Goal: Information Seeking & Learning: Learn about a topic

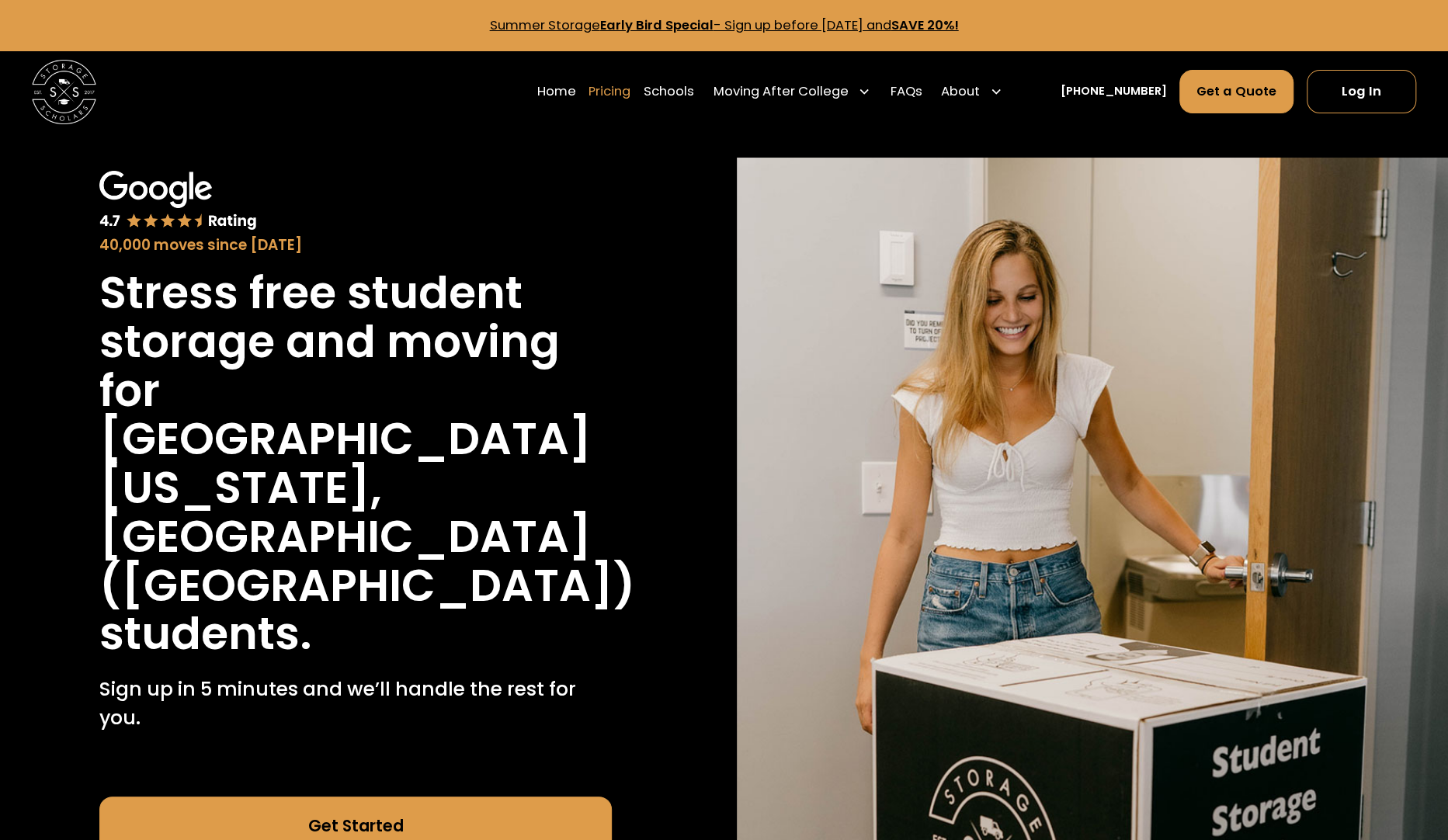
click at [630, 92] on link "Pricing" at bounding box center [609, 92] width 41 height 45
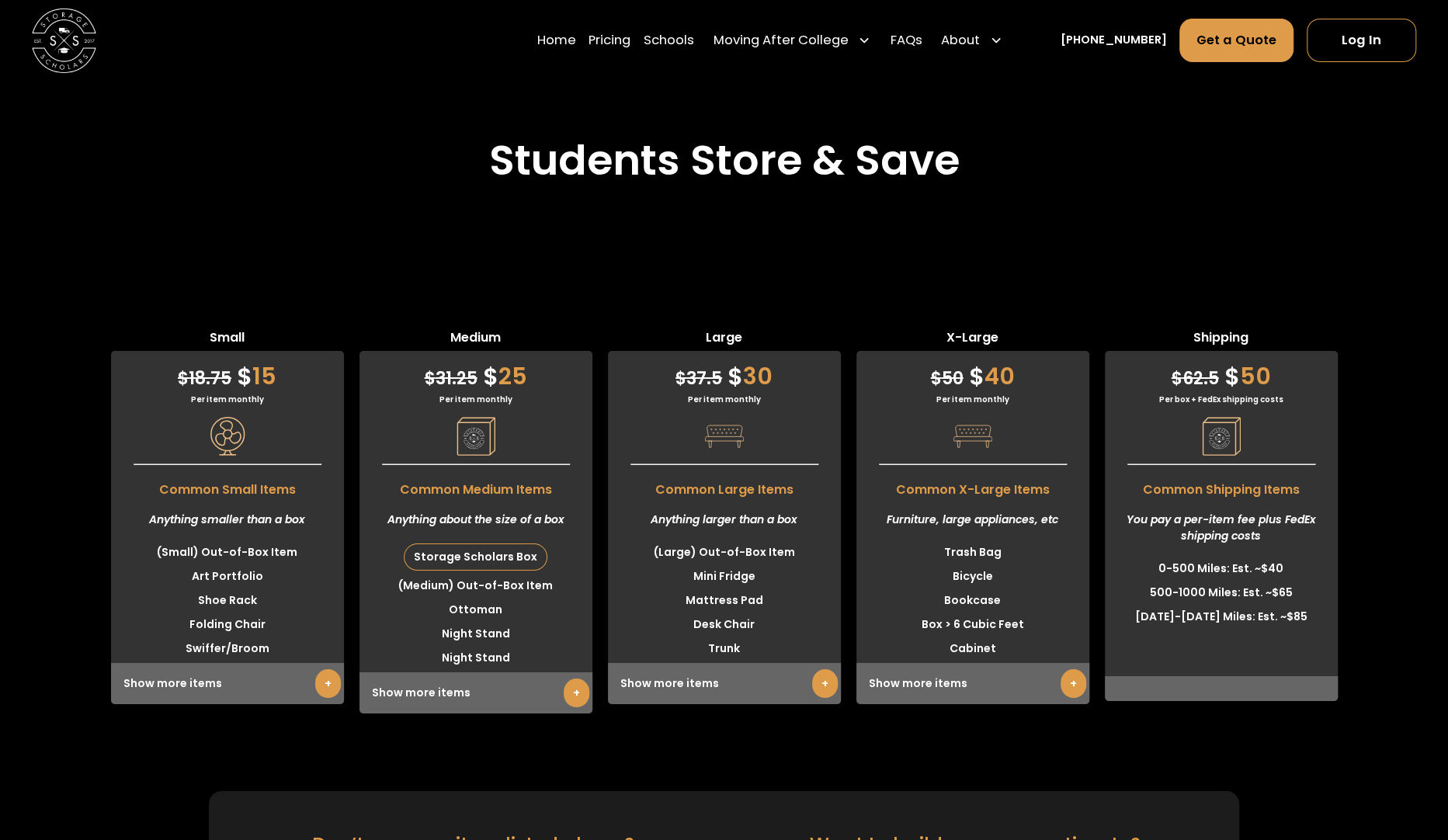
scroll to position [3895, 0]
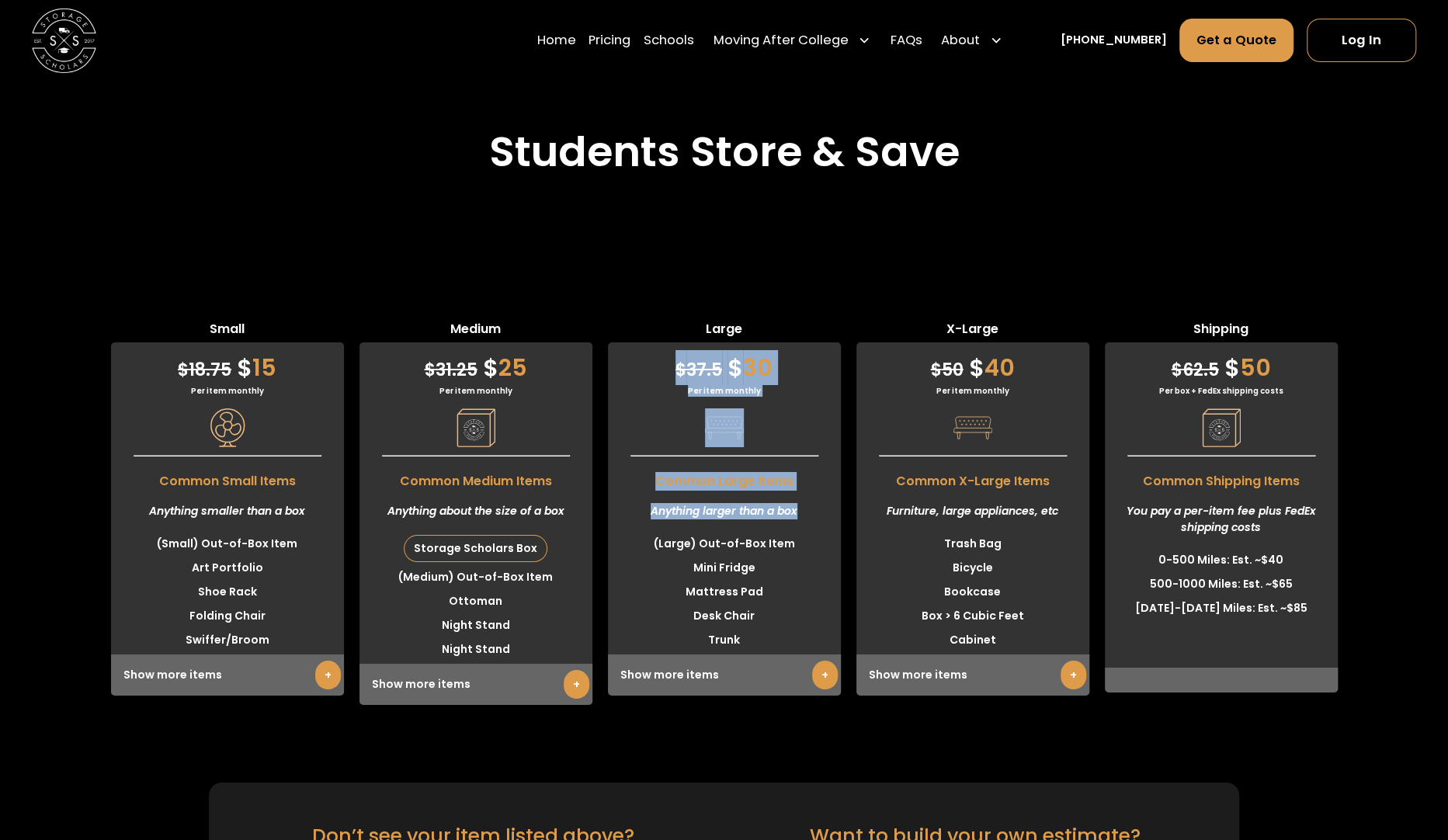
drag, startPoint x: 745, startPoint y: 371, endPoint x: 797, endPoint y: 471, distance: 112.7
click at [796, 471] on div "$ 37.5 $ 30 Per item monthly Common Large Items Anything larger than a box (Lar…" at bounding box center [724, 519] width 233 height 353
click at [807, 491] on div "Anything larger than a box" at bounding box center [724, 512] width 233 height 41
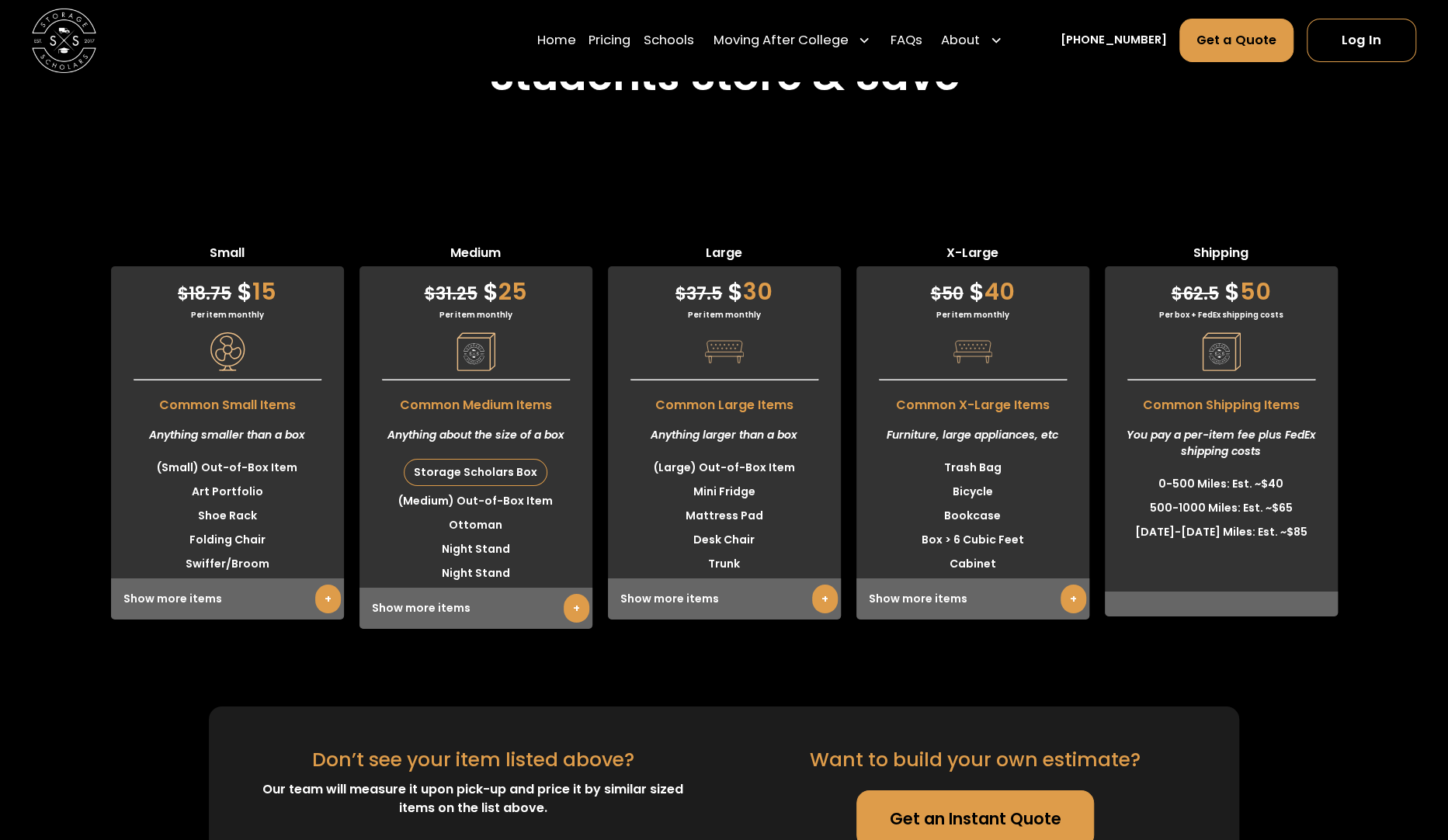
scroll to position [3972, 0]
click at [477, 331] on img at bounding box center [475, 350] width 39 height 39
drag, startPoint x: 514, startPoint y: 385, endPoint x: 584, endPoint y: 391, distance: 70.3
click at [584, 413] on div "Anything about the size of a box" at bounding box center [475, 434] width 233 height 41
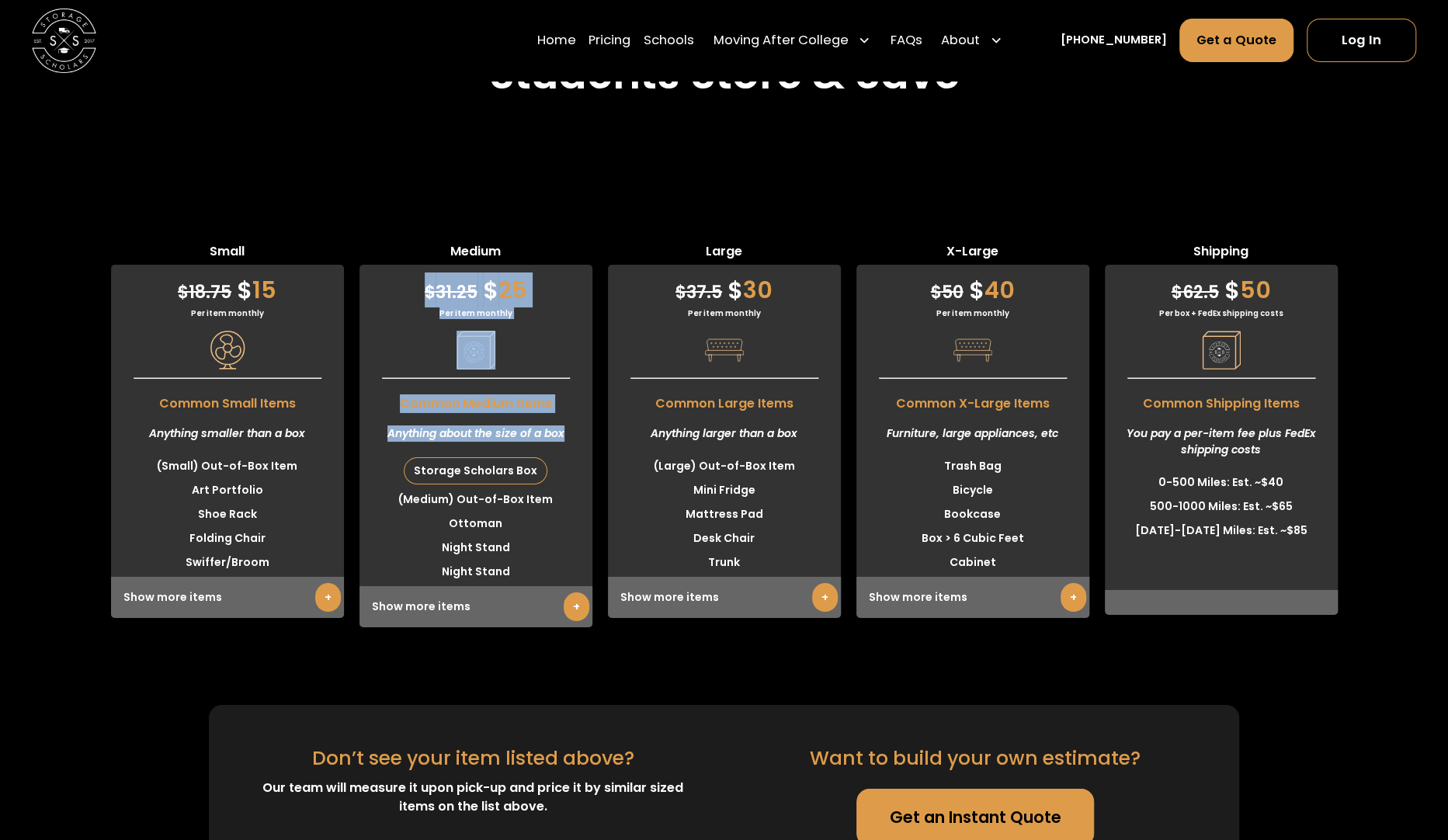
drag, startPoint x: 534, startPoint y: 389, endPoint x: 405, endPoint y: 249, distance: 190.4
click at [405, 264] on div "$ 31.25 $ 25 Per item monthly Common Medium Items Anything about the size of a …" at bounding box center [475, 445] width 233 height 362
click at [405, 264] on div "$ 31.25 $ 25" at bounding box center [475, 285] width 233 height 42
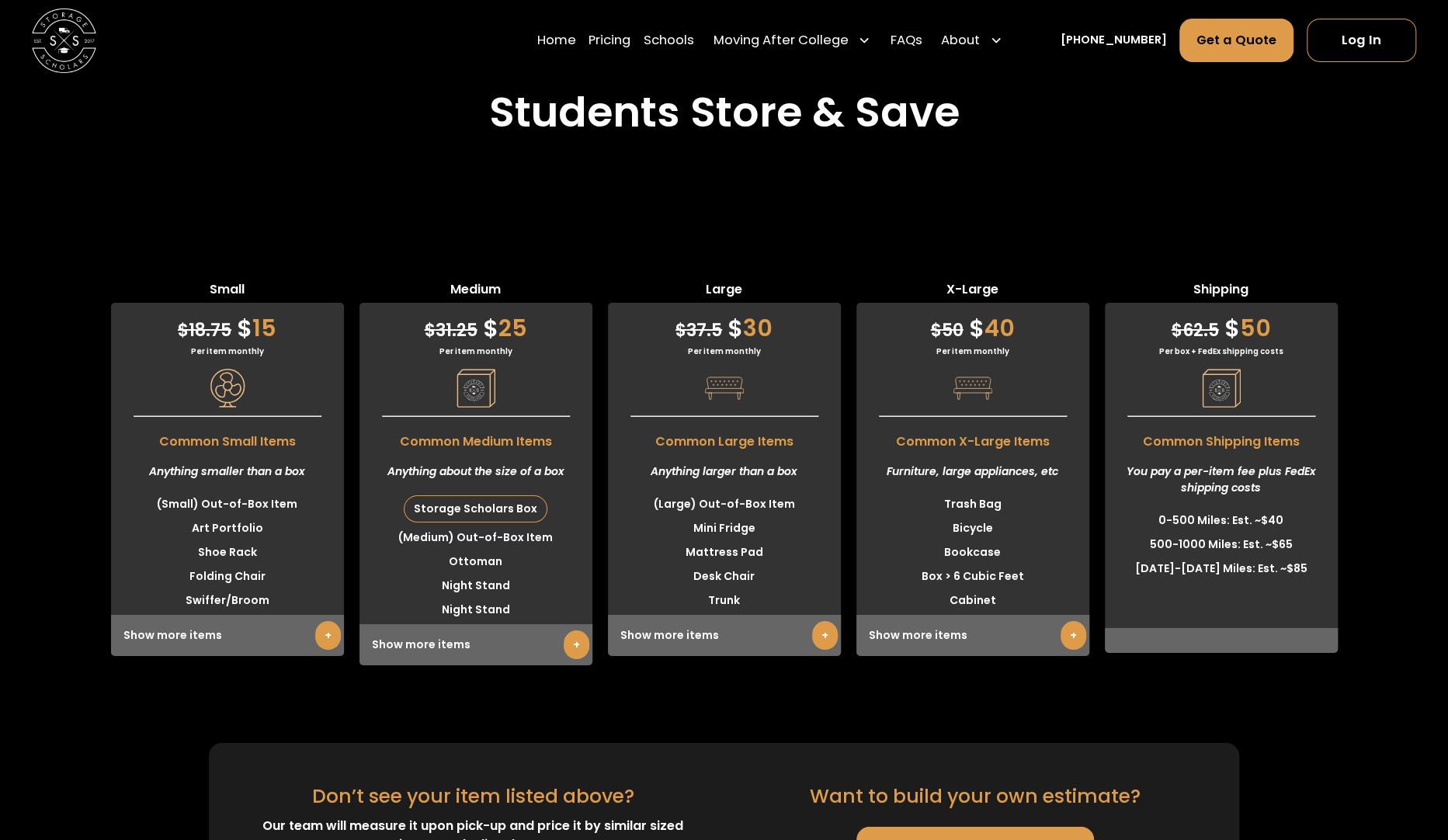
scroll to position [3895, 0]
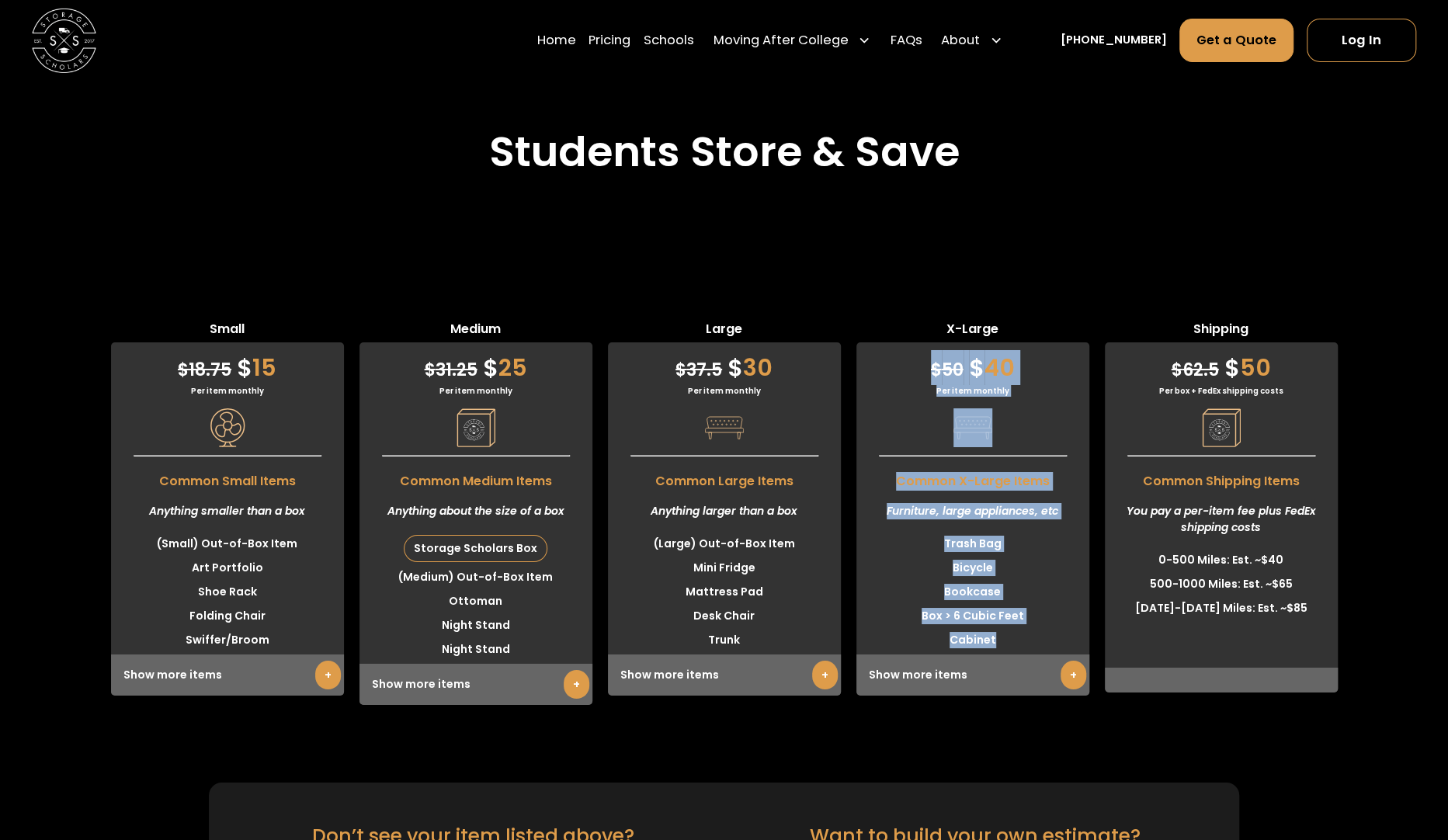
drag, startPoint x: 929, startPoint y: 316, endPoint x: 1062, endPoint y: 600, distance: 313.6
click at [1062, 600] on div "$ 50 $ 40 Per item monthly Common X-Large Items Furniture, large appliances, et…" at bounding box center [973, 519] width 233 height 353
click at [1062, 628] on li "Cabinet" at bounding box center [973, 640] width 233 height 24
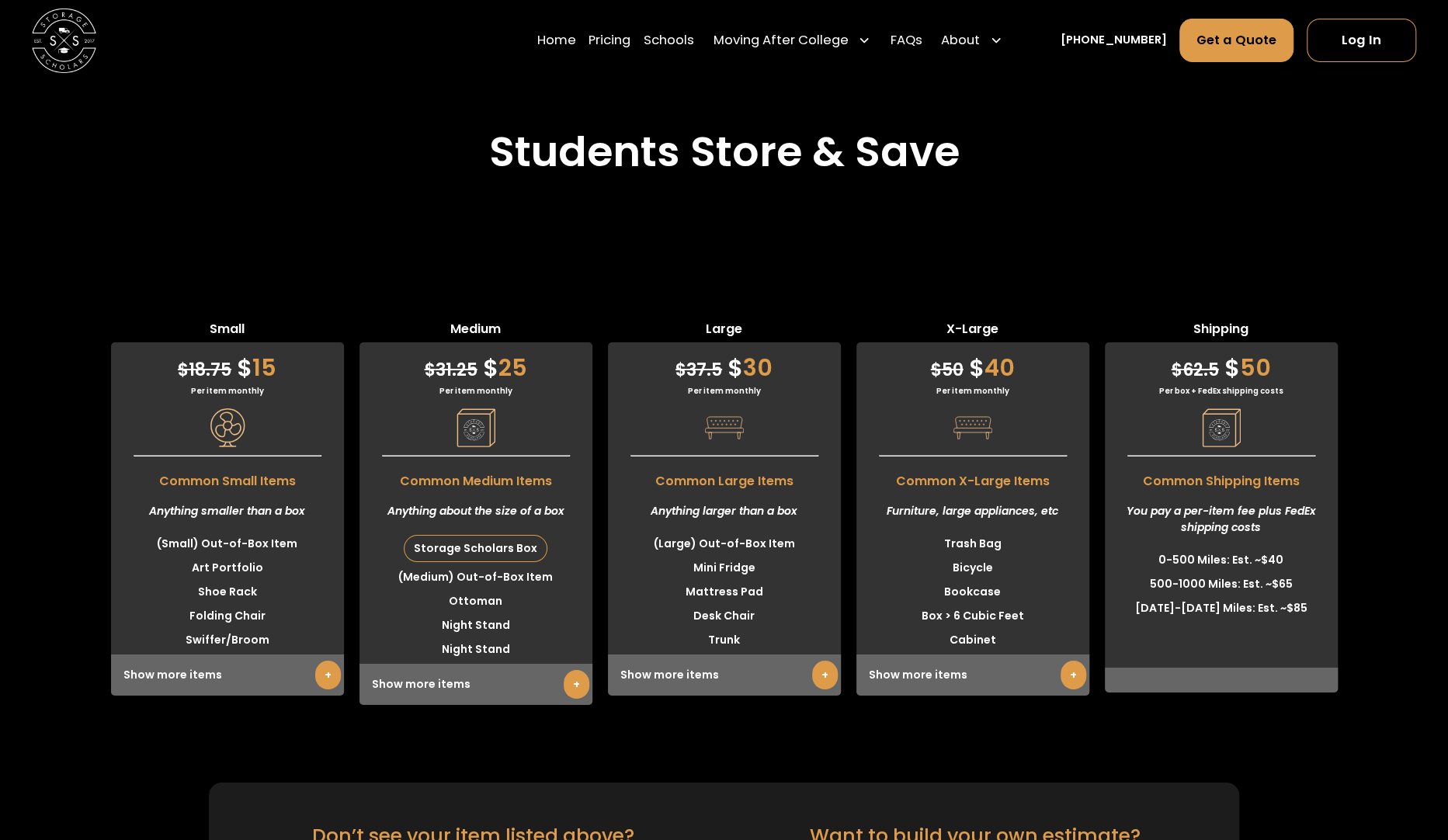
click at [777, 654] on div "Show more items +" at bounding box center [724, 675] width 233 height 41
click at [812, 660] on link "+" at bounding box center [825, 674] width 26 height 29
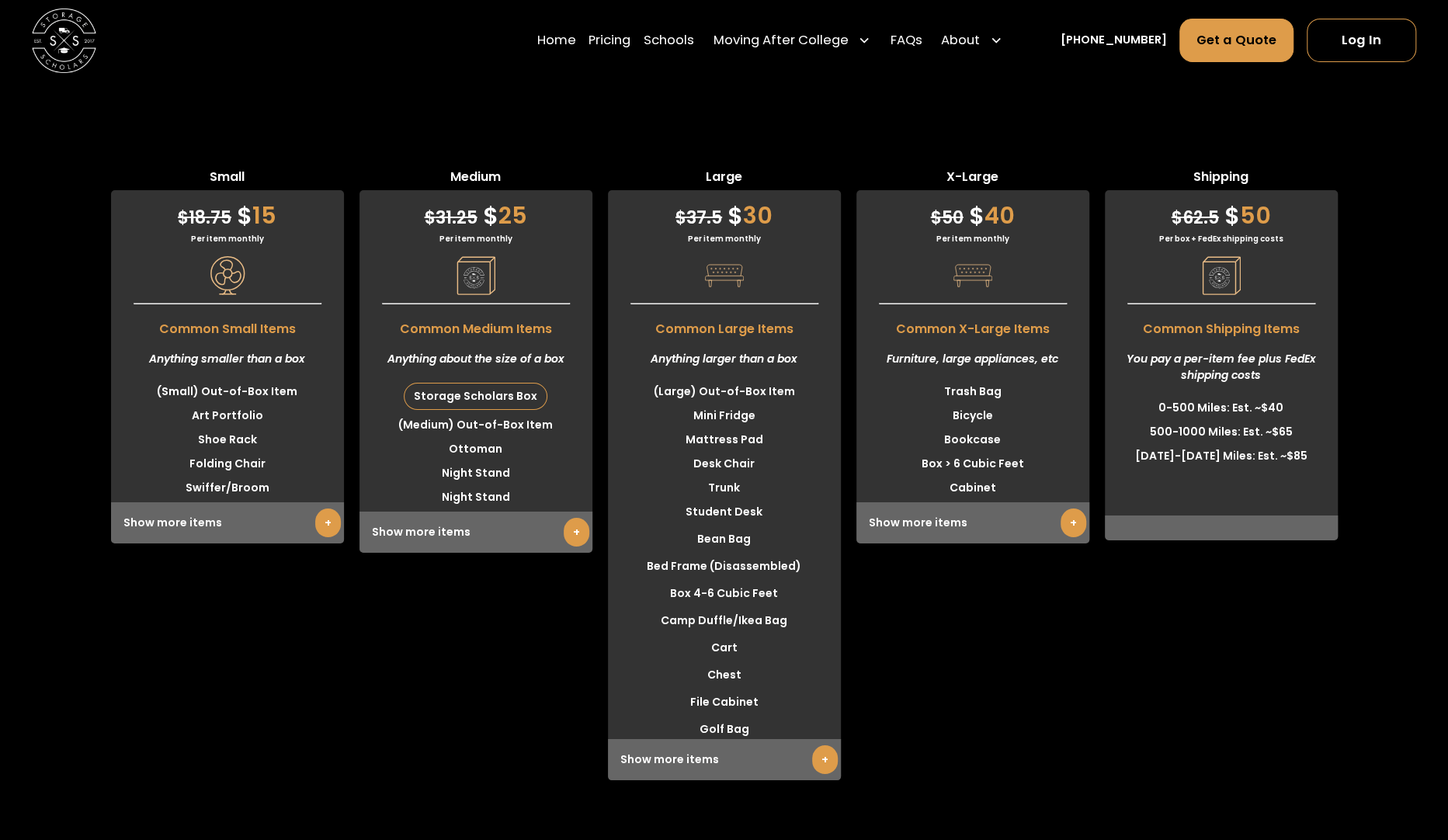
scroll to position [4050, 0]
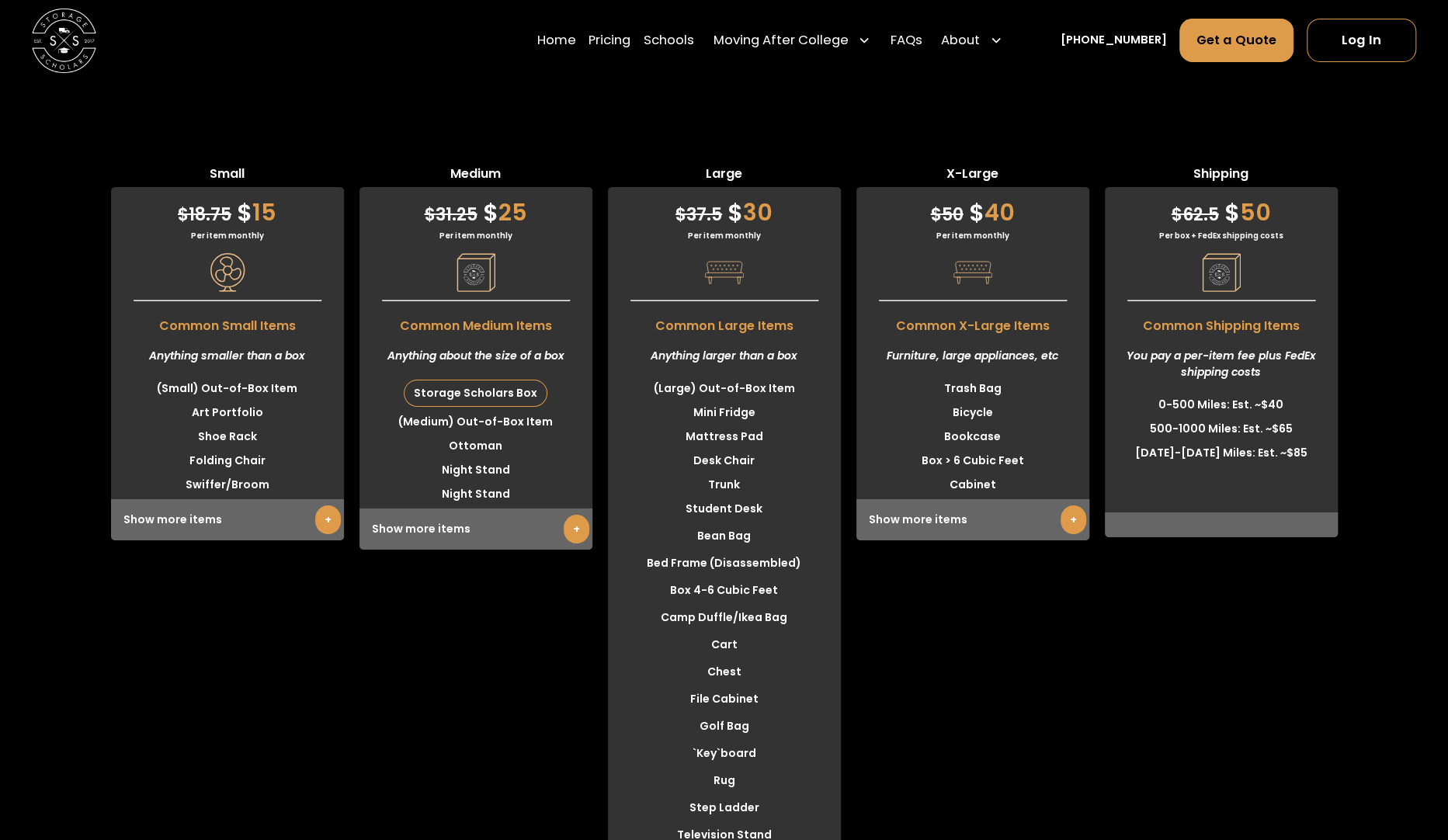
click at [573, 514] on link "+" at bounding box center [577, 528] width 26 height 29
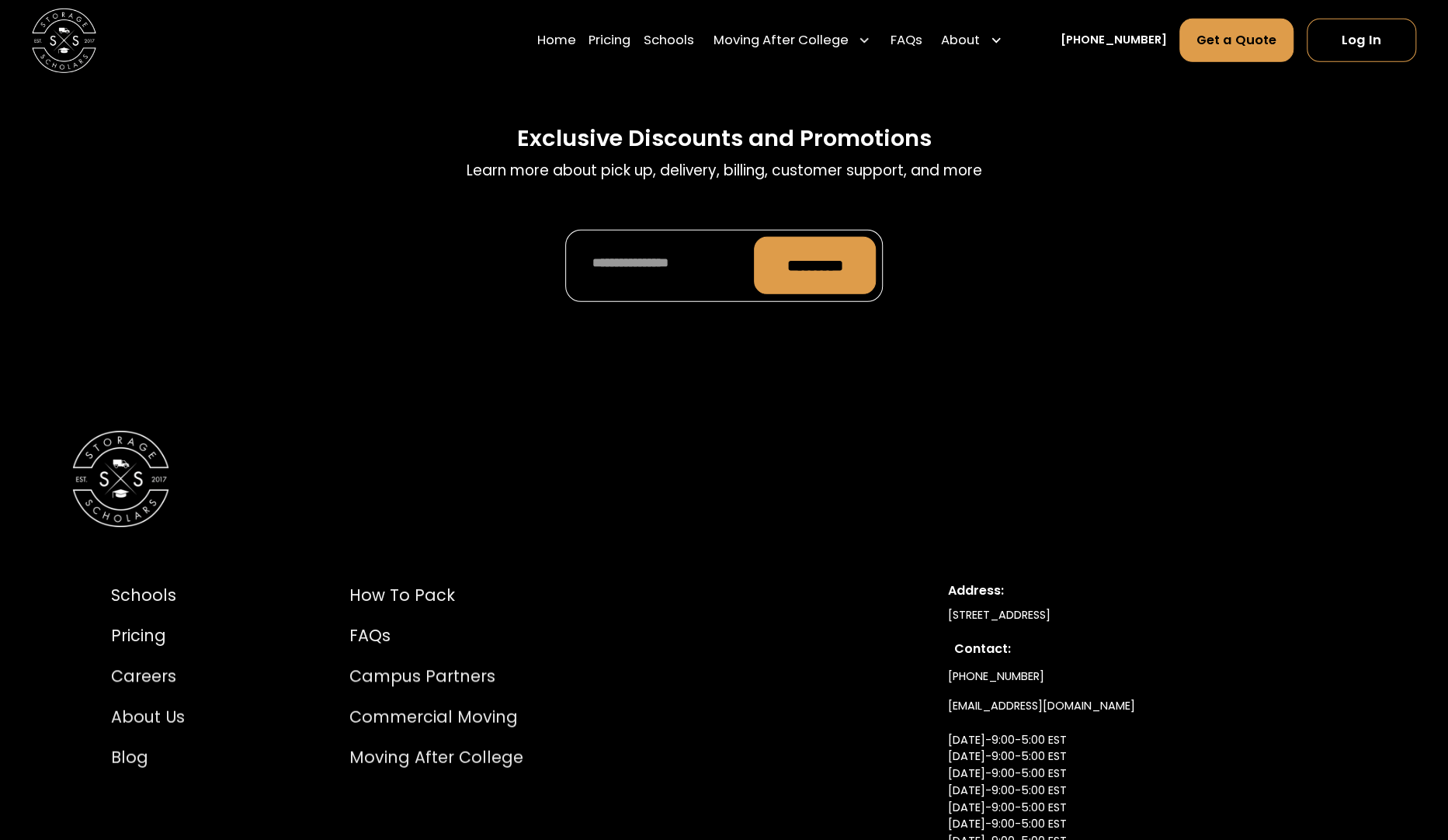
scroll to position [7961, 0]
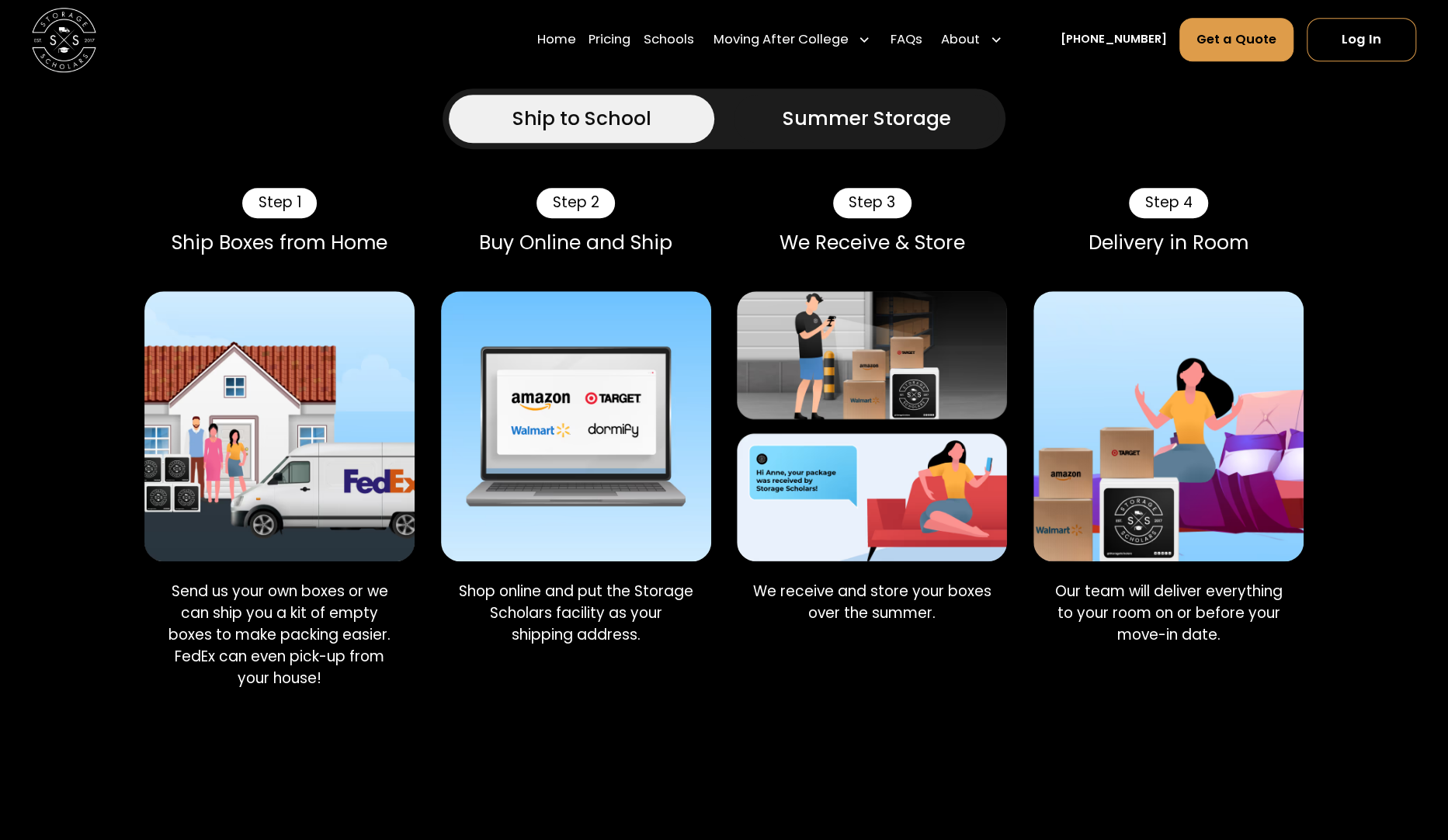
scroll to position [1009, 0]
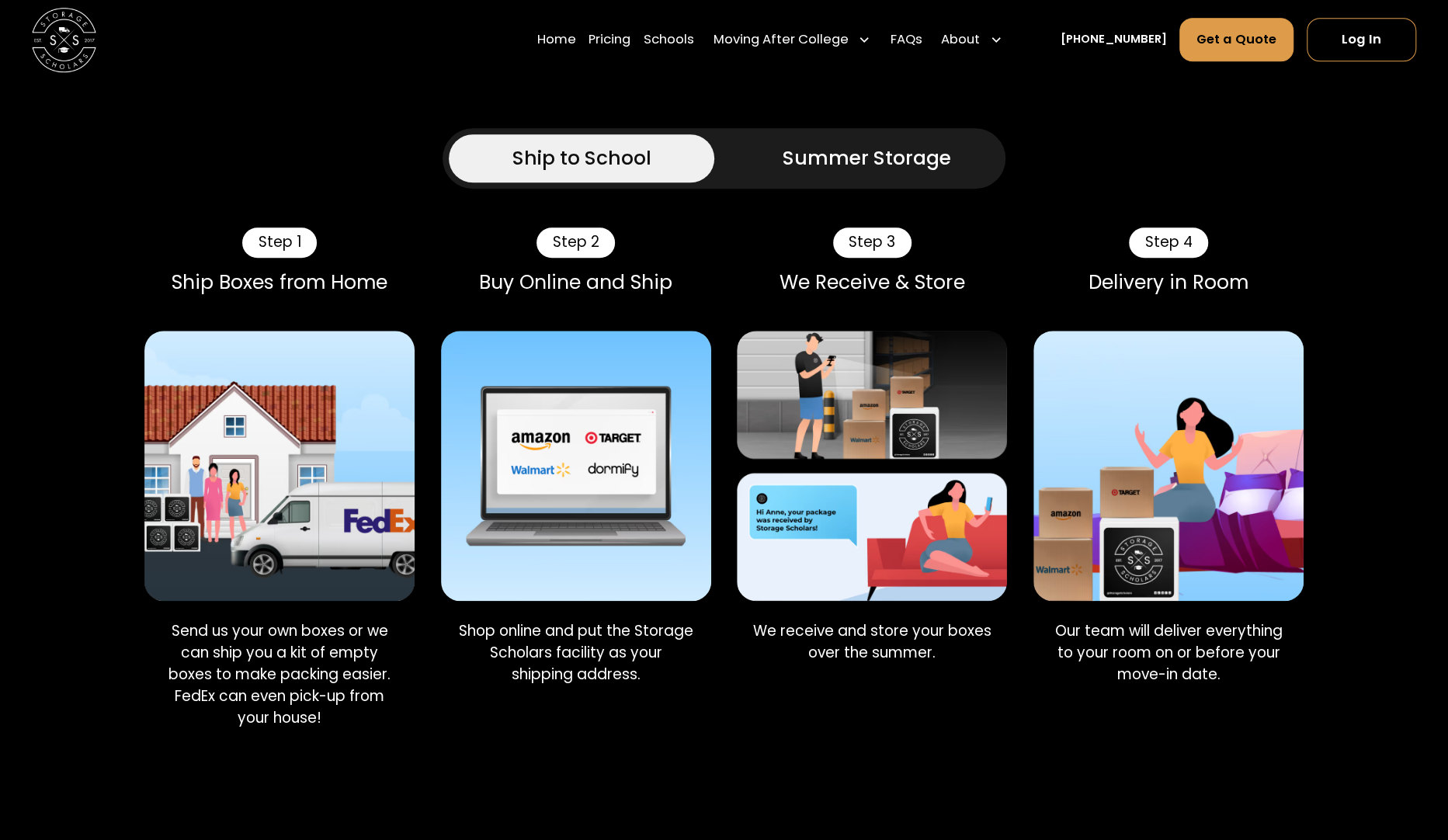
click at [897, 143] on div "Summer Storage" at bounding box center [866, 157] width 169 height 29
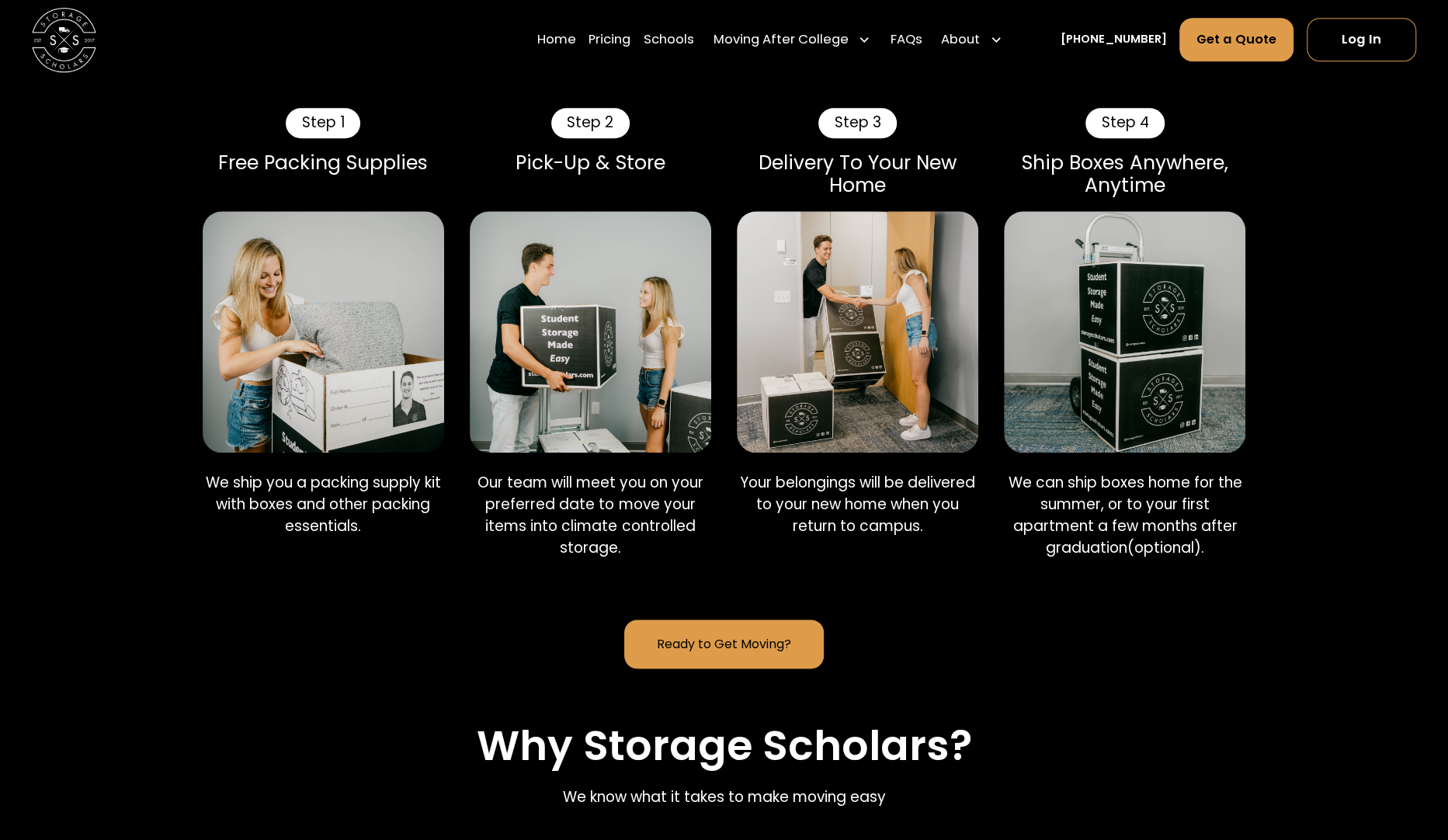
scroll to position [1086, 0]
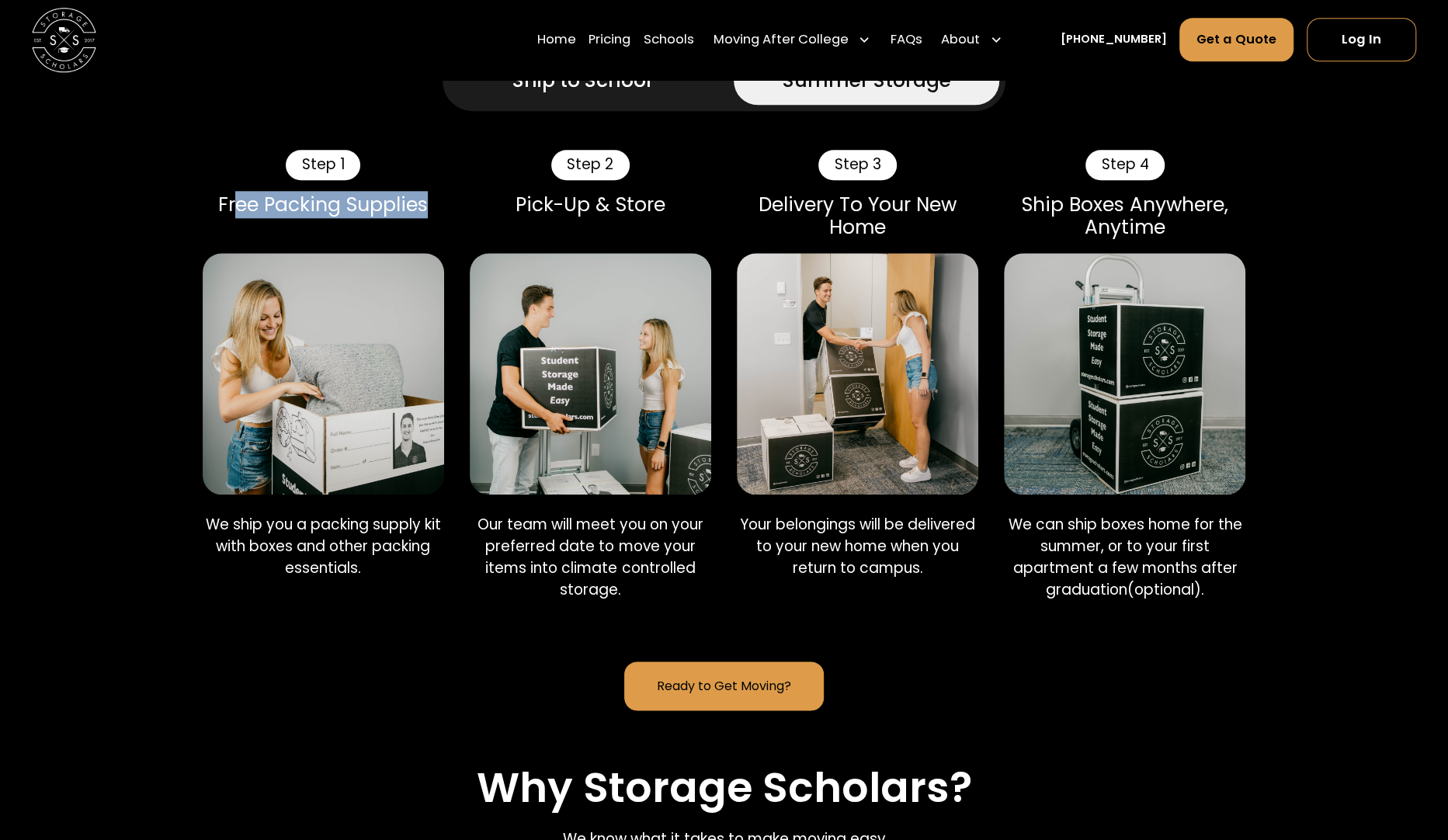
drag, startPoint x: 240, startPoint y: 175, endPoint x: 433, endPoint y: 172, distance: 193.0
click at [433, 172] on div "Step 1 Free Packing Supplies" at bounding box center [322, 194] width 241 height 90
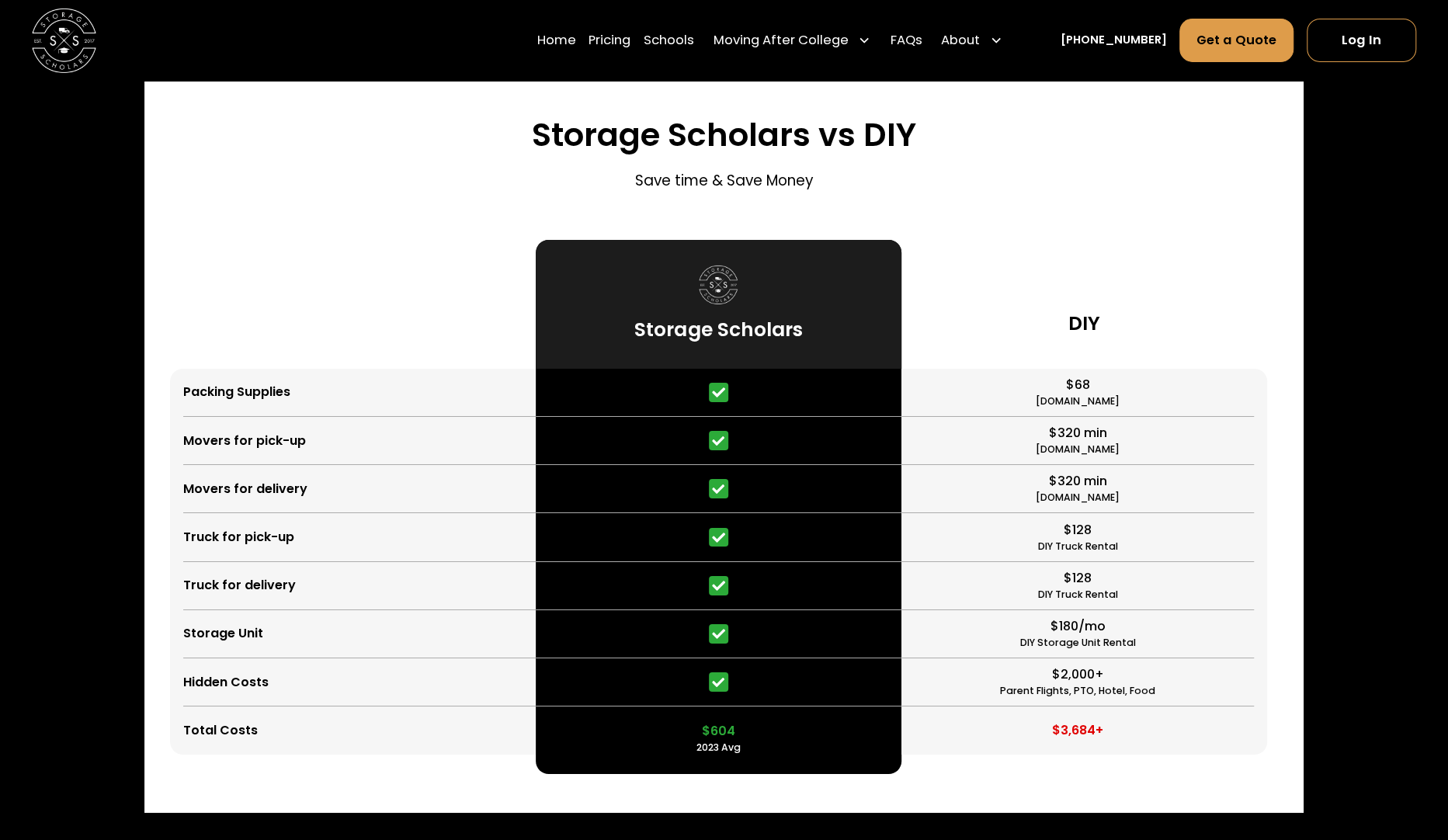
scroll to position [3803, 0]
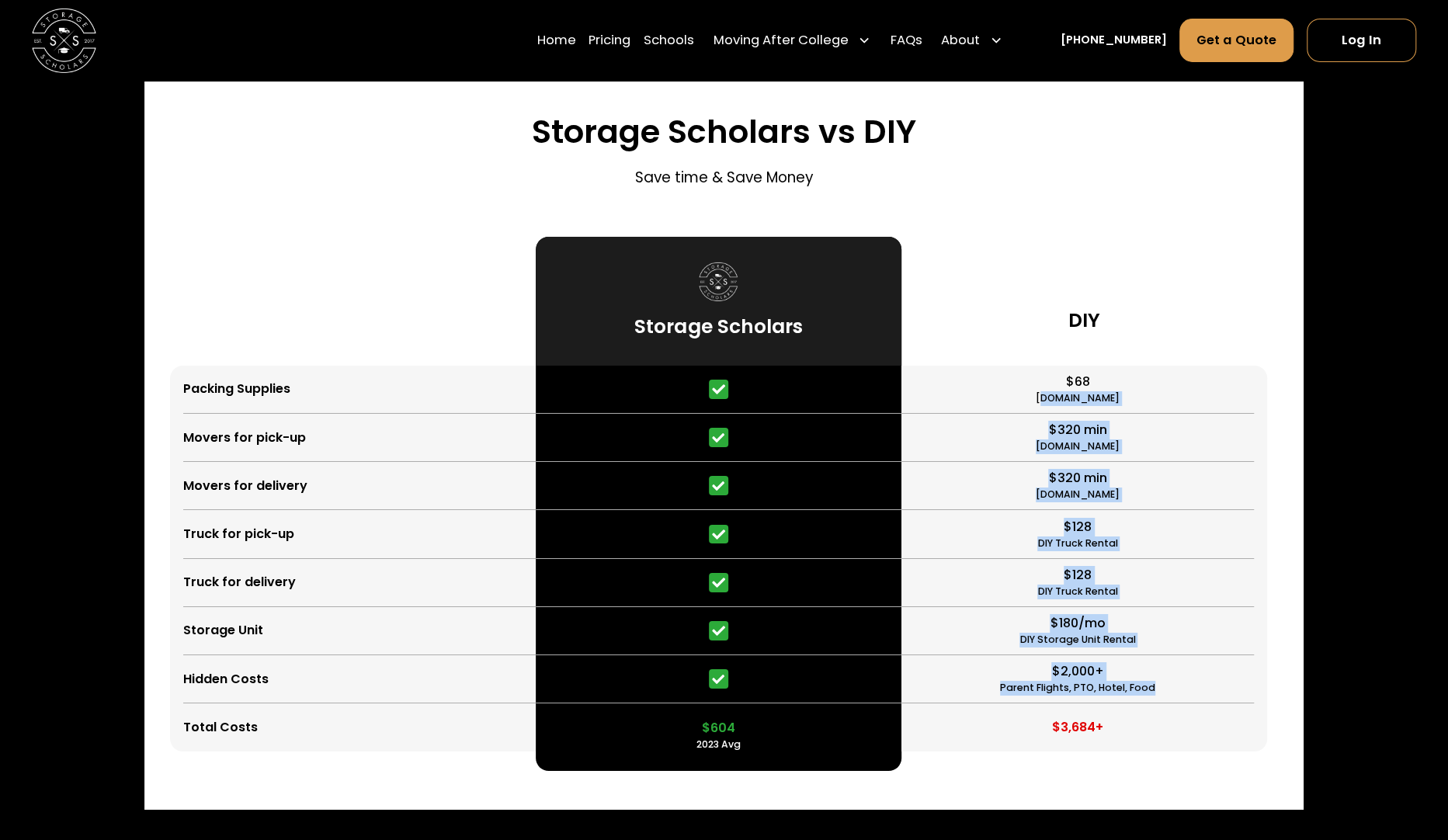
drag, startPoint x: 1040, startPoint y: 346, endPoint x: 1228, endPoint y: 621, distance: 333.1
click at [1228, 621] on div "$68 HomeDepot.com $320 min Move.org $320 min Forbes.com $128 DIY Truck Rental $…" at bounding box center [1084, 558] width 366 height 386
click at [1228, 655] on div "$2,000+ Parent Flights, PTO, Hotel, Food" at bounding box center [1078, 679] width 353 height 48
drag, startPoint x: 1205, startPoint y: 633, endPoint x: 1018, endPoint y: 367, distance: 325.2
click at [1018, 367] on div "$68 HomeDepot.com $320 min Move.org $320 min Forbes.com $128 DIY Truck Rental $…" at bounding box center [1084, 558] width 366 height 386
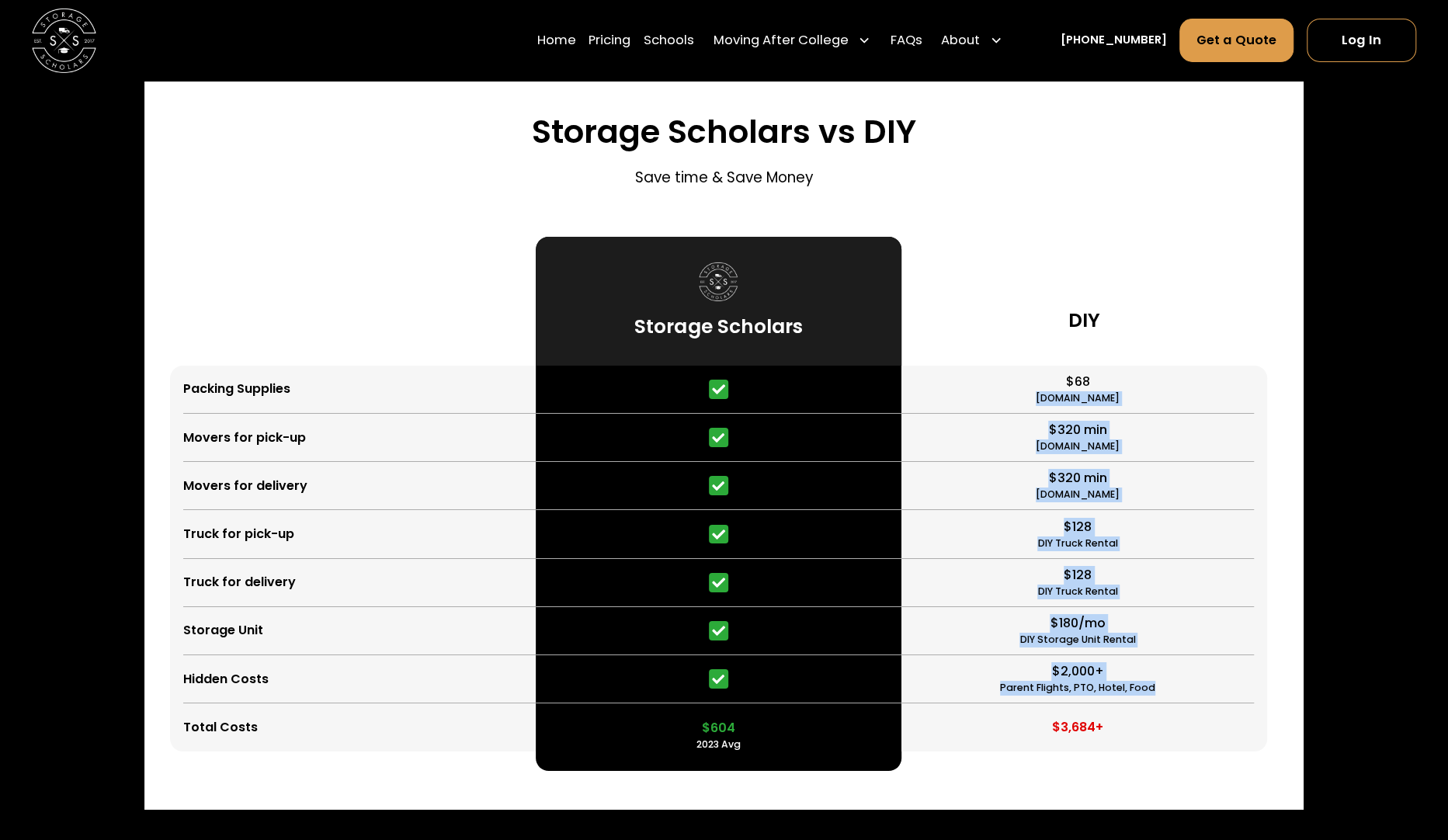
click at [1018, 367] on div "$68 HomeDepot.com" at bounding box center [1078, 390] width 353 height 48
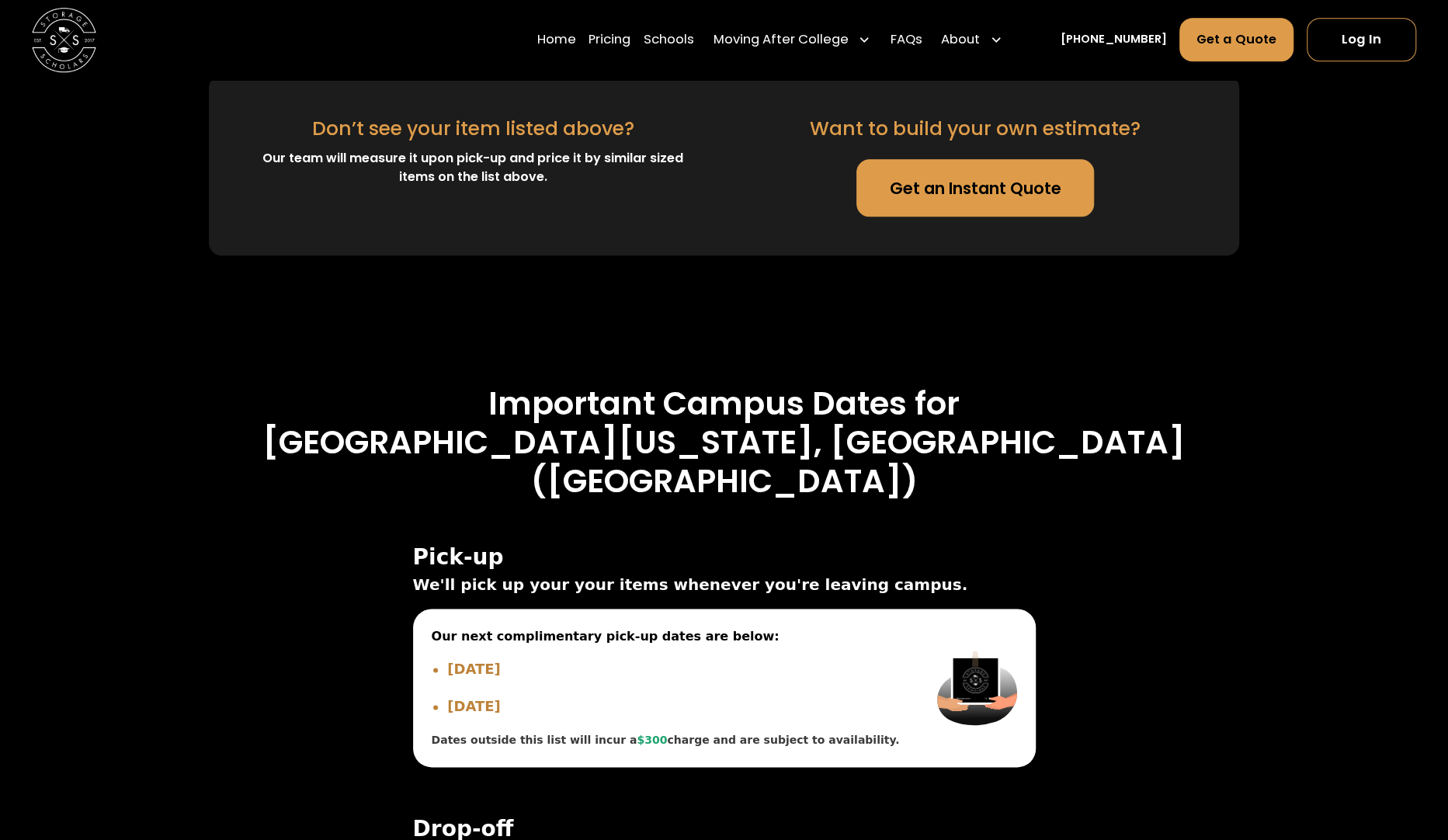
scroll to position [5355, 0]
